Goal: Transaction & Acquisition: Obtain resource

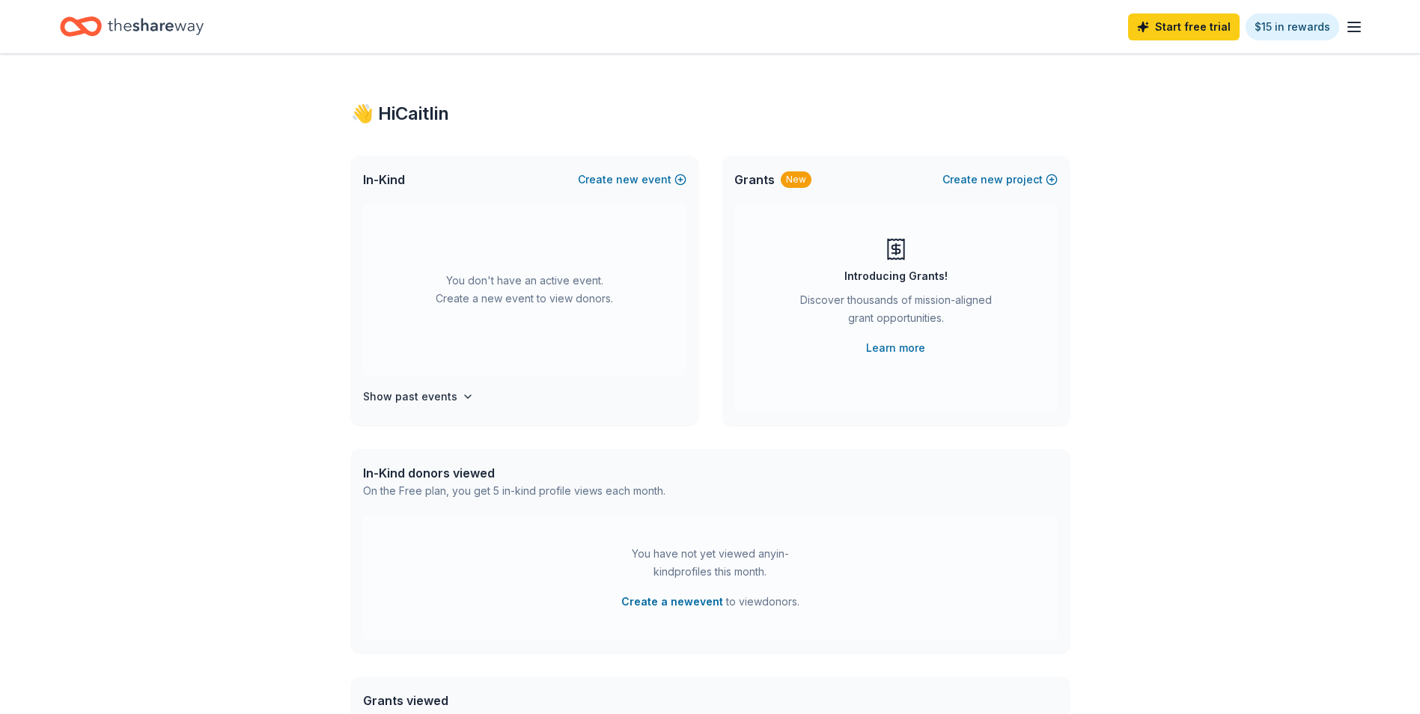
click at [1353, 23] on icon "button" at bounding box center [1354, 27] width 18 height 18
click at [1173, 119] on link "Account" at bounding box center [1174, 116] width 47 height 15
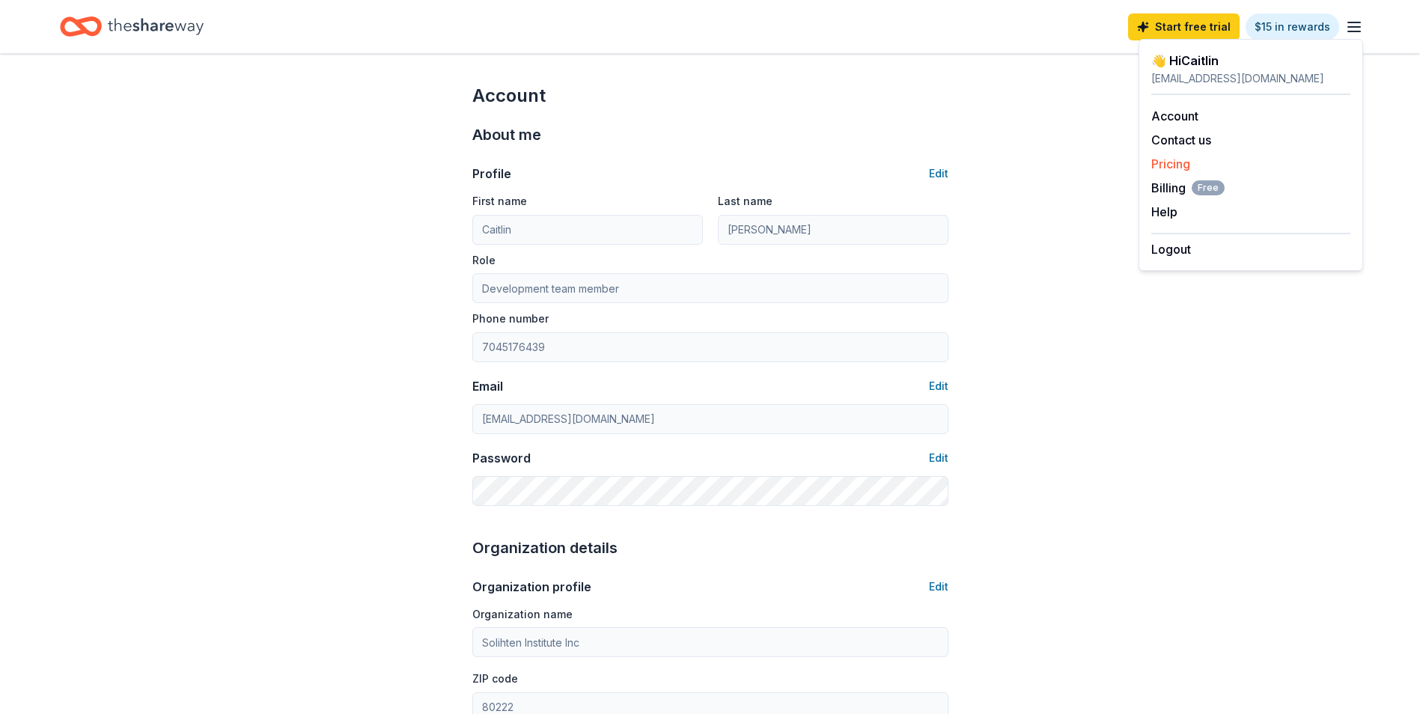
click at [1171, 158] on link "Pricing" at bounding box center [1170, 163] width 39 height 15
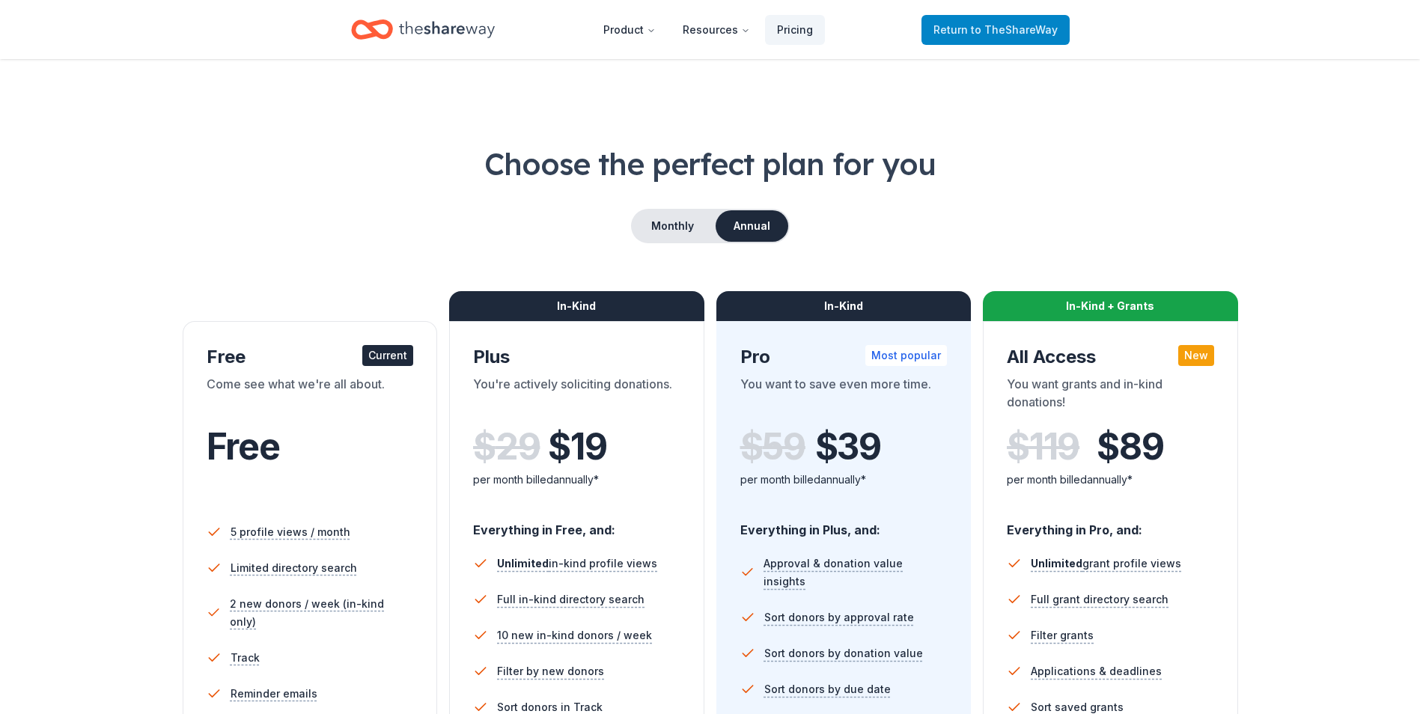
click at [996, 40] on link "Return to TheShareWay" at bounding box center [996, 30] width 148 height 30
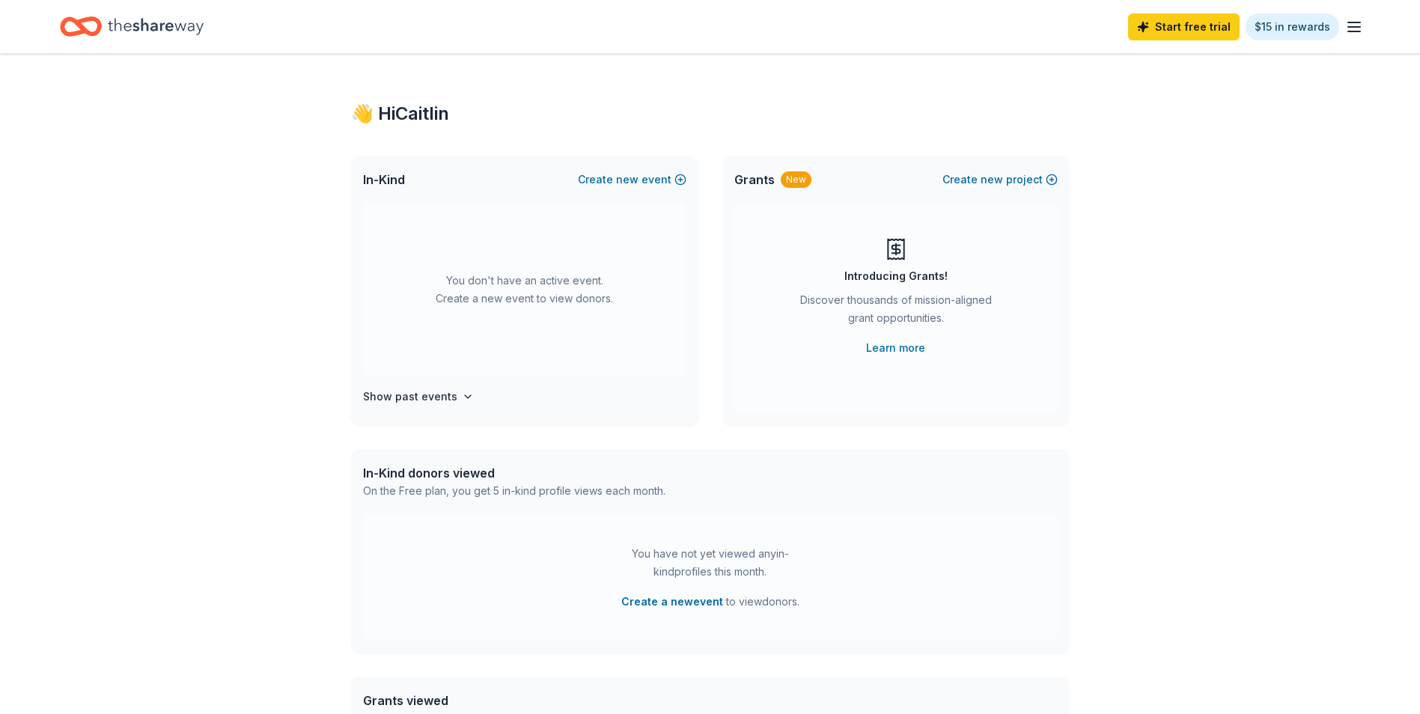
click at [1360, 24] on icon "button" at bounding box center [1354, 27] width 18 height 18
click at [1084, 254] on div "👋 Hi [PERSON_NAME] In-Kind Create new event You don't have an active event. Cre…" at bounding box center [710, 491] width 767 height 874
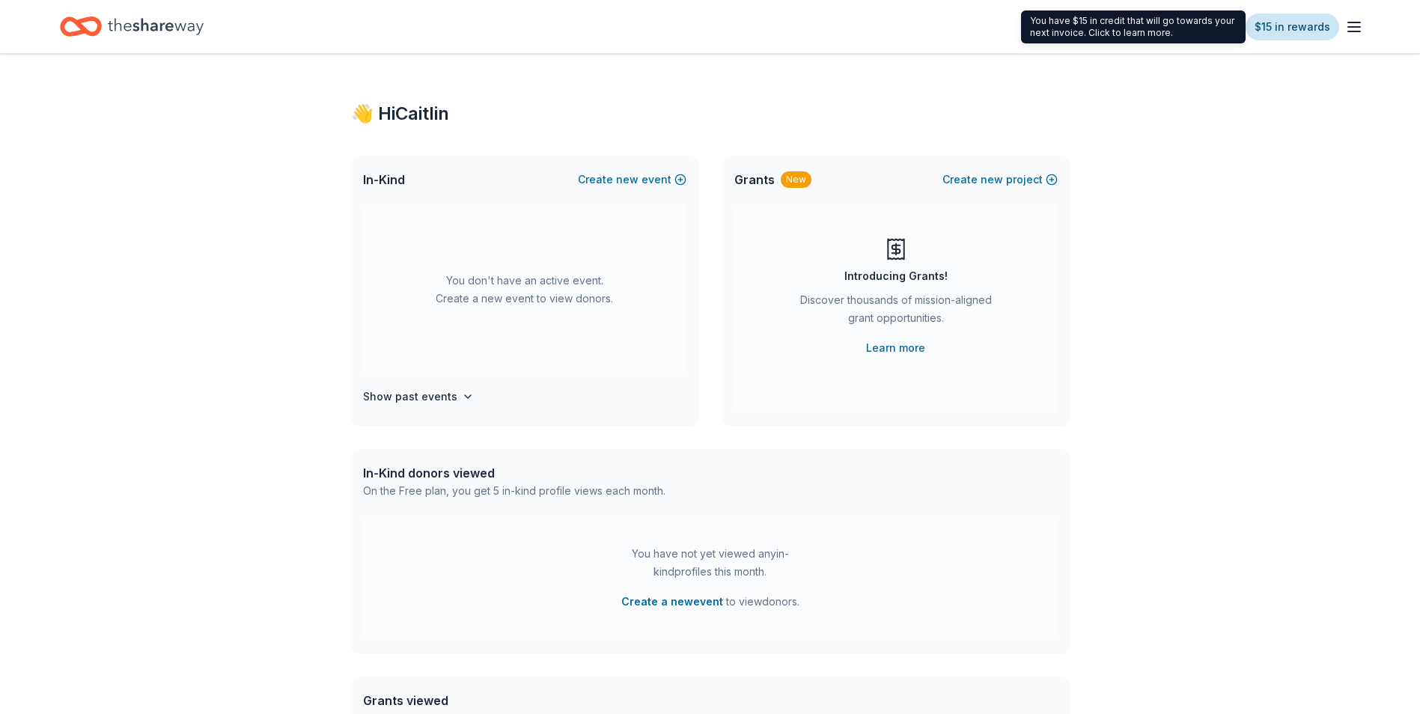
click at [1283, 37] on link "$15 in rewards" at bounding box center [1293, 26] width 94 height 27
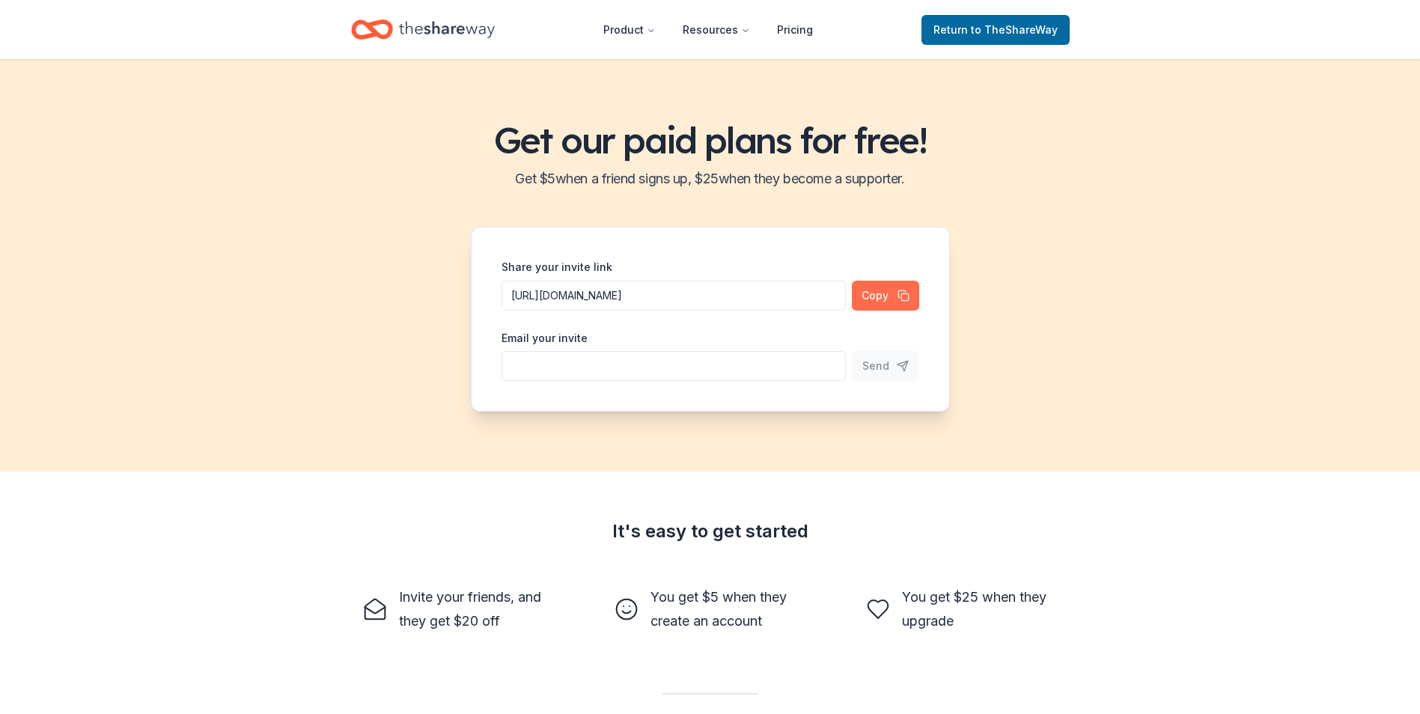
click at [871, 295] on button "Copy" at bounding box center [885, 296] width 67 height 30
